Goal: Check status: Check status

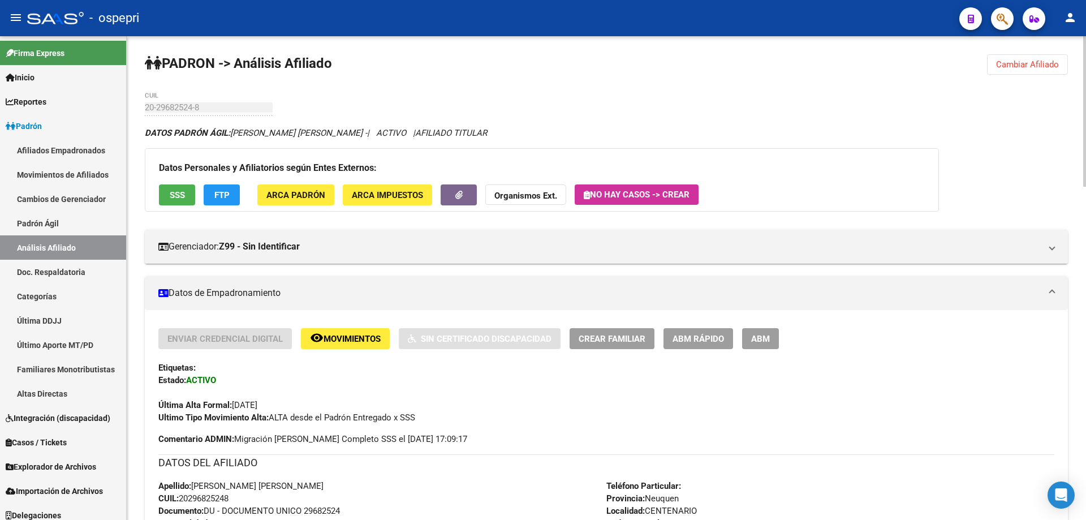
click at [1020, 69] on span "Cambiar Afiliado" at bounding box center [1027, 64] width 63 height 10
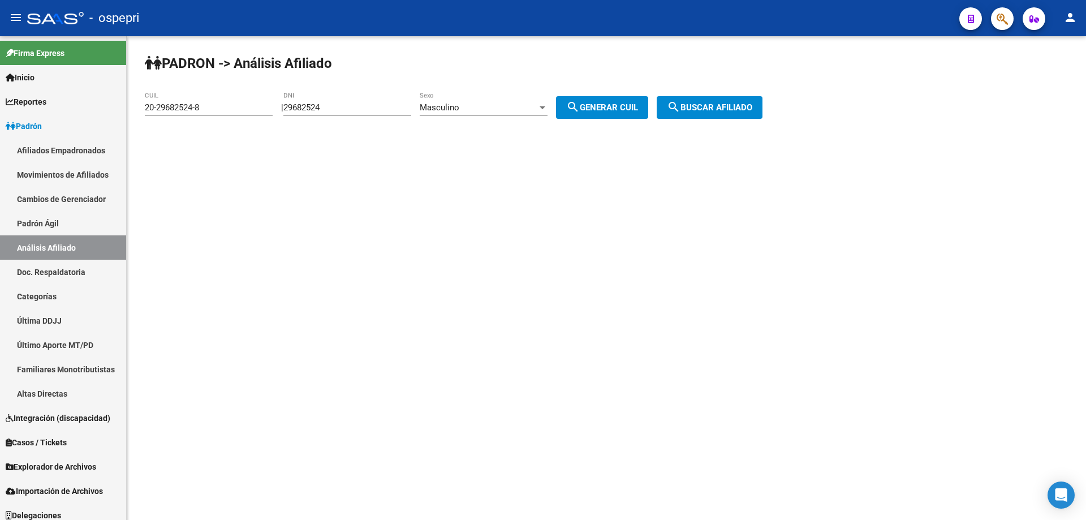
click at [310, 101] on div "29682524 DNI" at bounding box center [347, 104] width 128 height 24
click at [313, 106] on input "29682524" at bounding box center [347, 107] width 128 height 10
paste input "6353808"
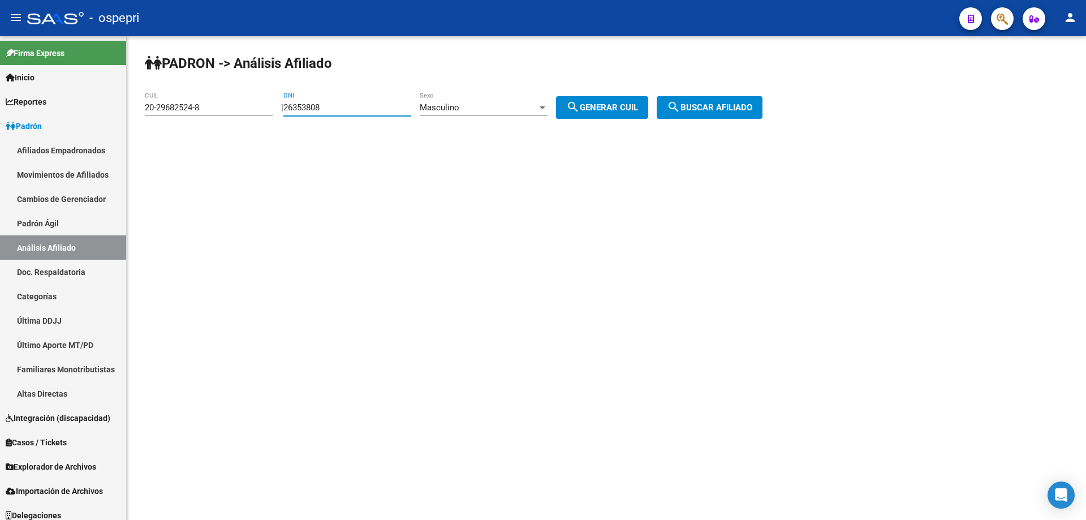
type input "26353808"
click at [623, 106] on span "search Generar CUIL" at bounding box center [602, 107] width 72 height 10
type input "20-26353808-1"
click at [738, 110] on span "search Buscar afiliado" at bounding box center [709, 107] width 85 height 10
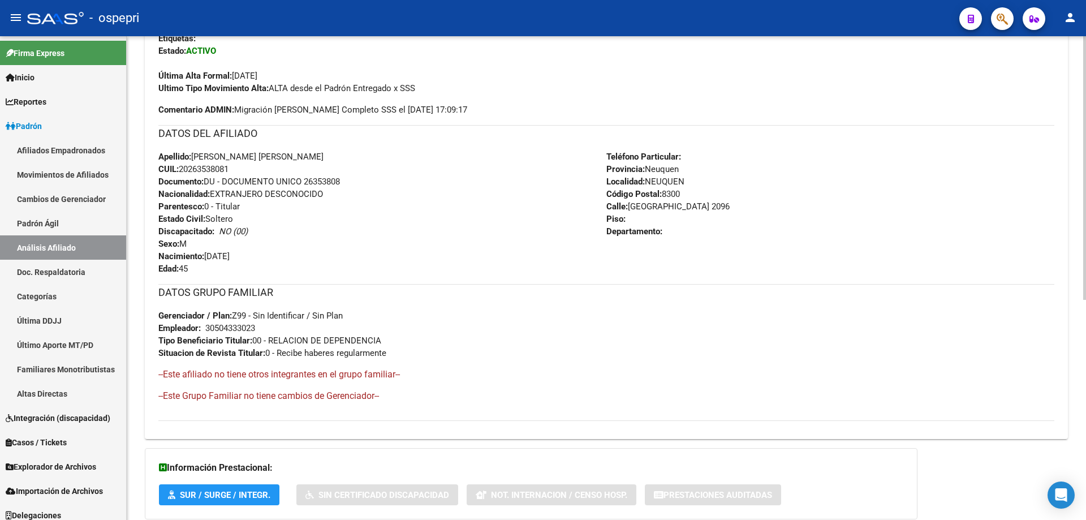
scroll to position [405, 0]
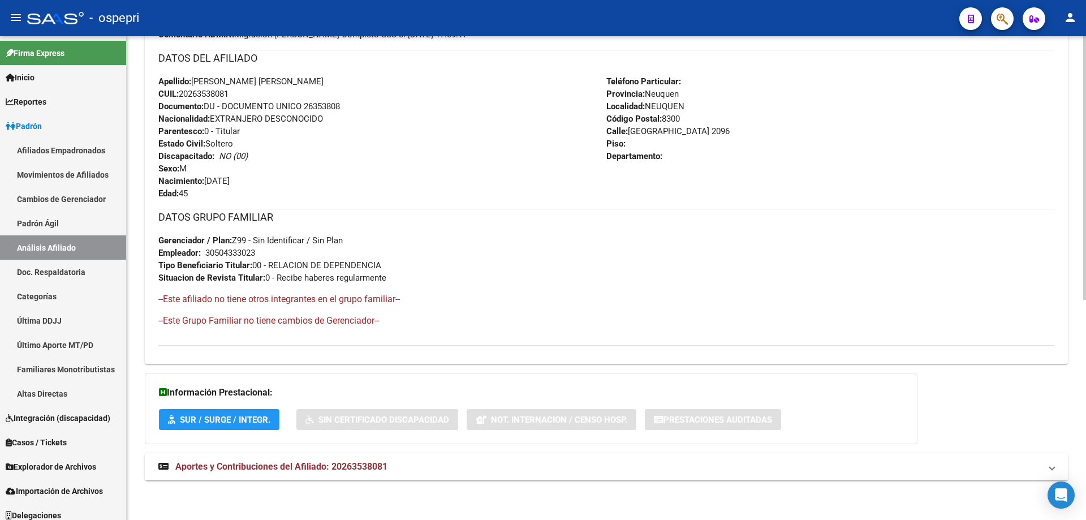
click at [307, 466] on span "Aportes y Contribuciones del Afiliado: 20263538081" at bounding box center [281, 466] width 212 height 11
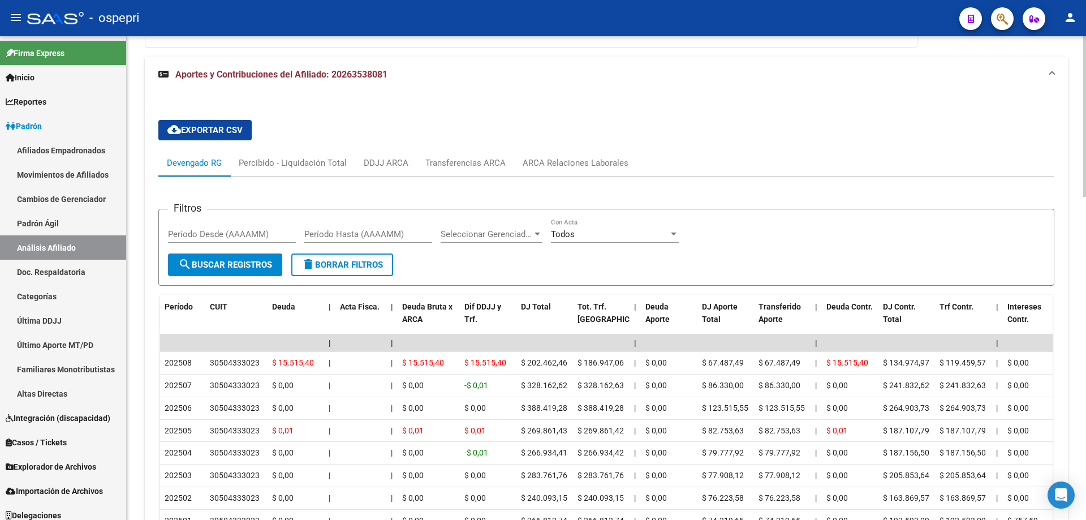
scroll to position [857, 0]
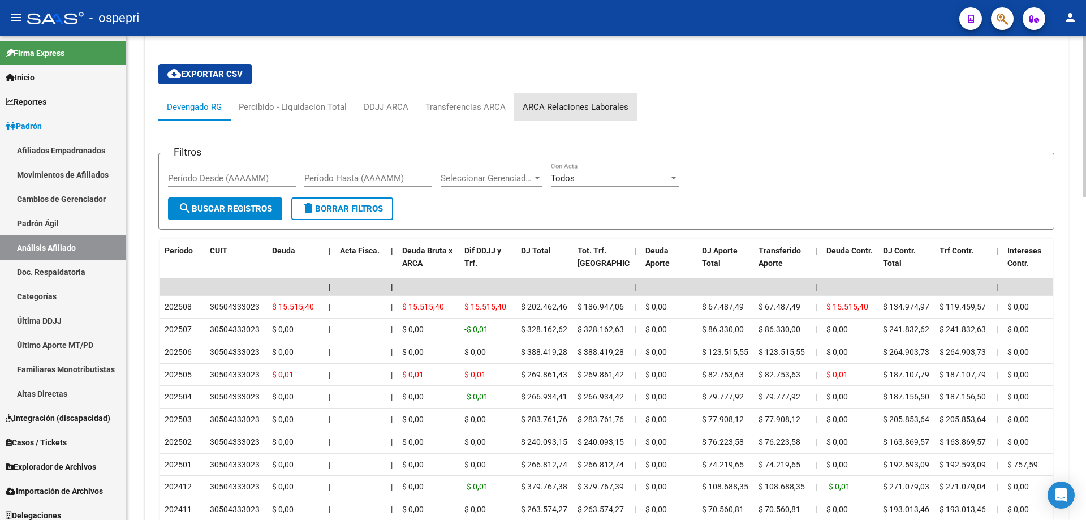
click at [588, 101] on div "ARCA Relaciones Laborales" at bounding box center [576, 107] width 106 height 12
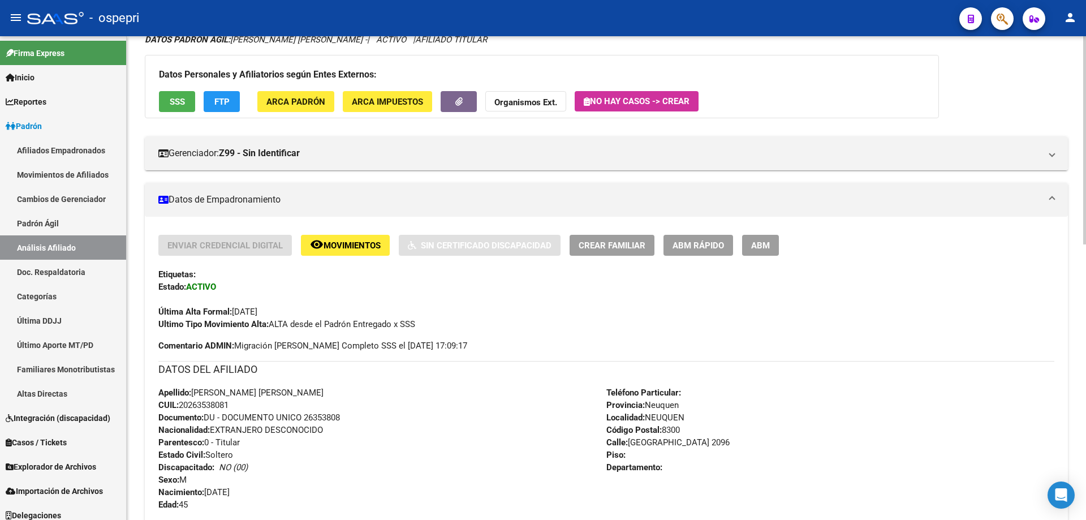
scroll to position [0, 0]
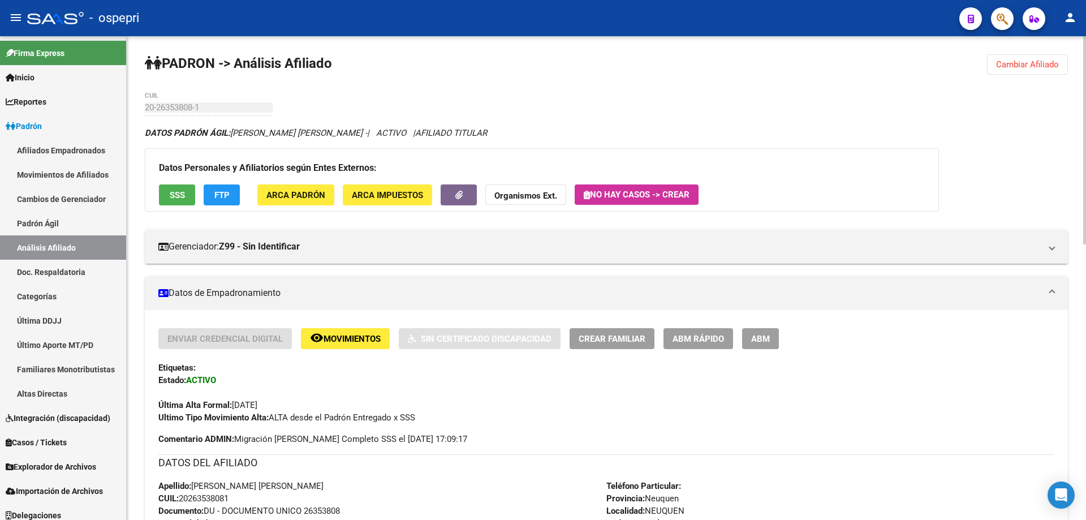
click at [1029, 62] on span "Cambiar Afiliado" at bounding box center [1027, 64] width 63 height 10
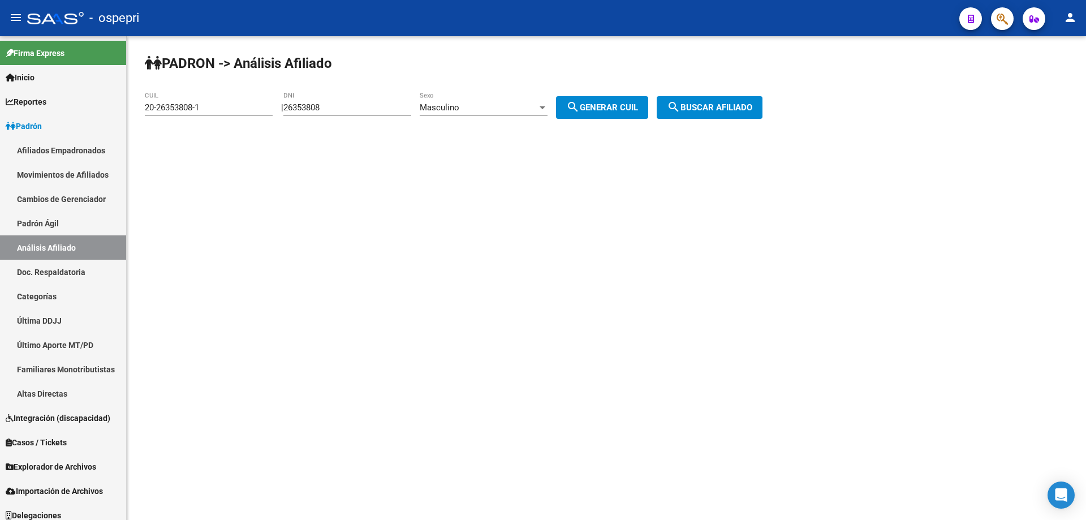
click at [305, 106] on input "26353808" at bounding box center [347, 107] width 128 height 10
paste input "999272"
type input "26999272"
click at [455, 107] on span "Masculino" at bounding box center [440, 107] width 40 height 10
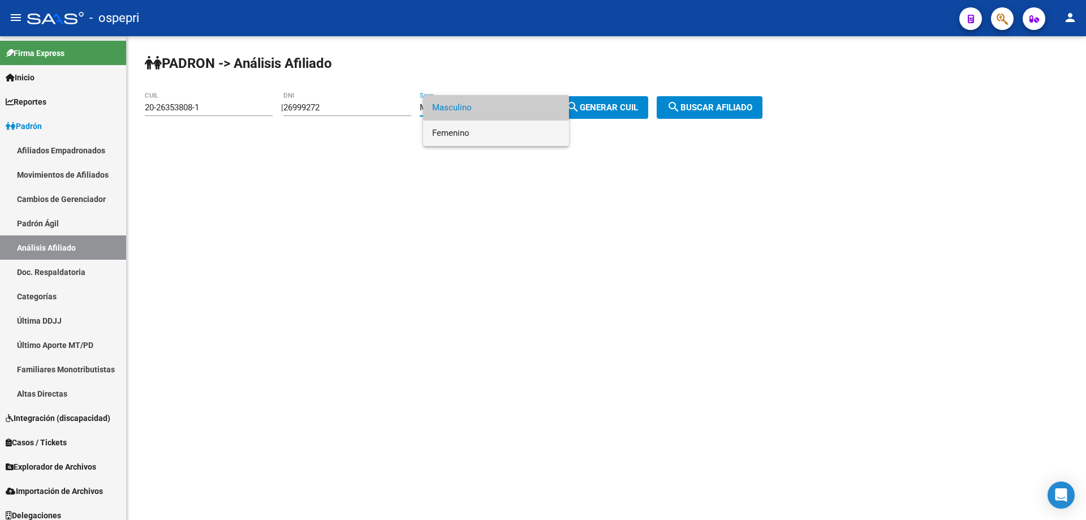
click at [454, 132] on span "Femenino" at bounding box center [496, 133] width 128 height 25
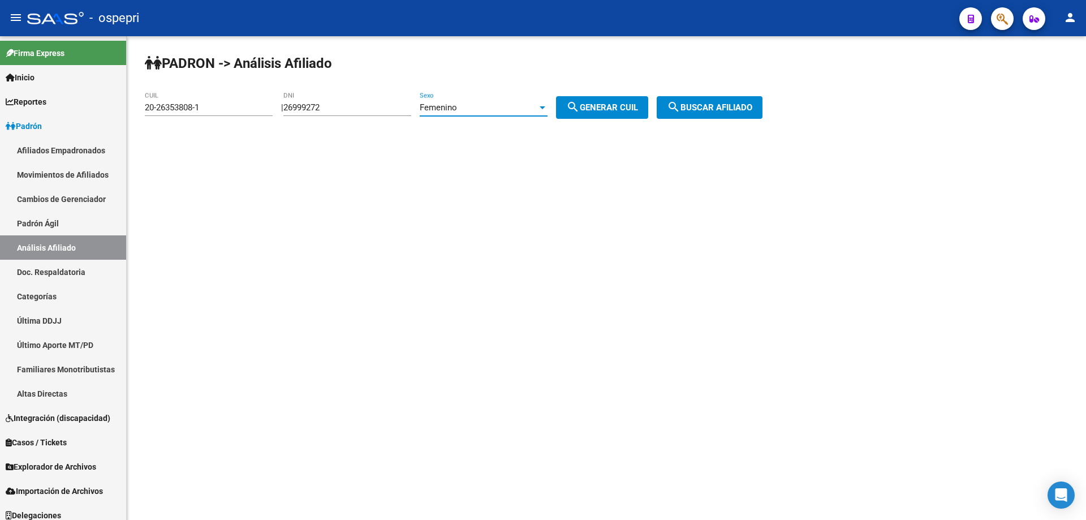
click at [625, 113] on button "search Generar CUIL" at bounding box center [602, 107] width 92 height 23
type input "27-26999272-2"
drag, startPoint x: 742, startPoint y: 102, endPoint x: 688, endPoint y: 116, distance: 56.1
click at [742, 102] on button "search Buscar afiliado" at bounding box center [710, 107] width 106 height 23
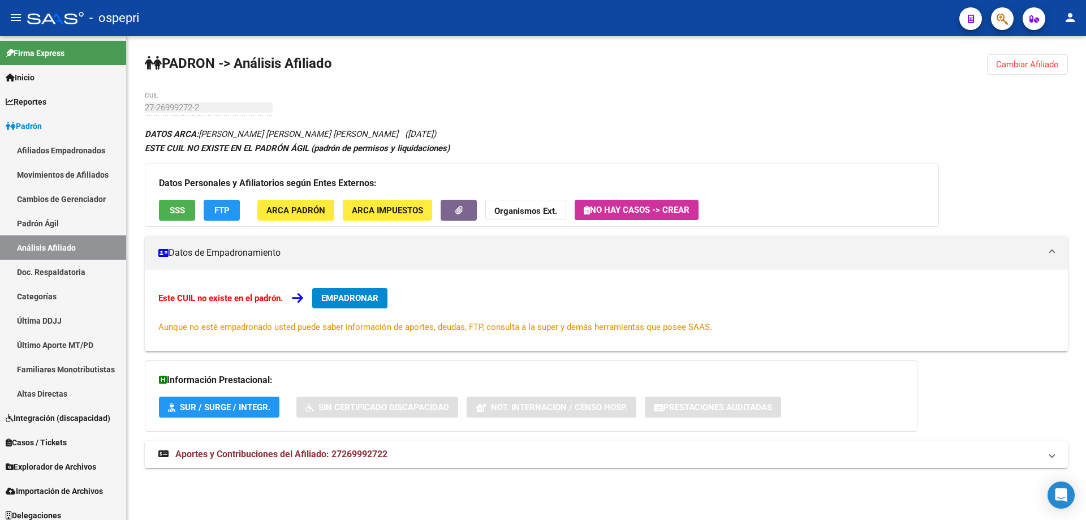
click at [293, 455] on span "Aportes y Contribuciones del Afiliado: 27269992722" at bounding box center [281, 454] width 212 height 11
